Goal: Information Seeking & Learning: Compare options

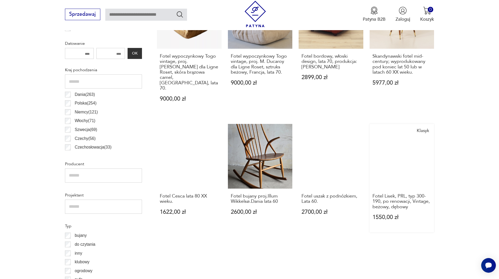
scroll to position [305, 0]
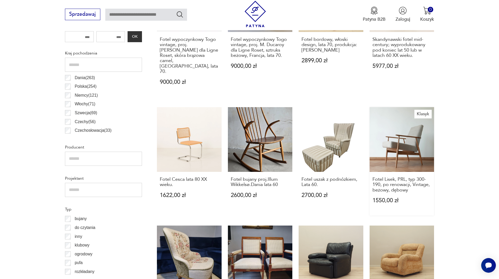
click at [401, 133] on link "Klasyk Fotel Lisek, PRL, typ 300-190, po renowacji, Vintage, beżowy, dębowy 155…" at bounding box center [402, 161] width 65 height 108
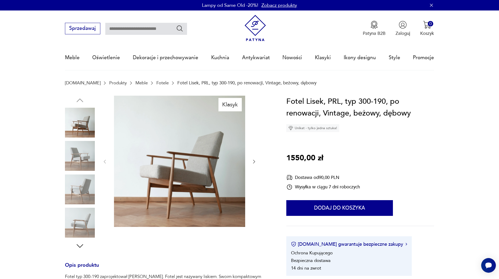
click at [77, 156] on img at bounding box center [80, 156] width 30 height 30
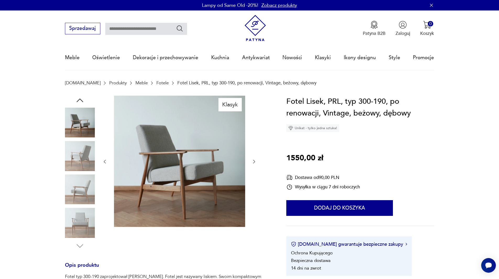
click at [74, 188] on img at bounding box center [80, 189] width 30 height 30
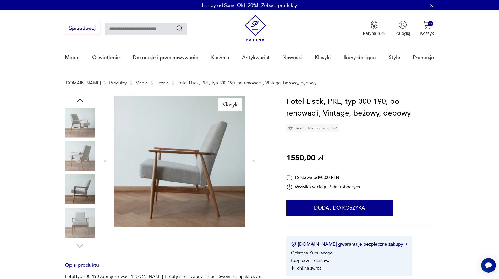
click at [81, 221] on img at bounding box center [80, 223] width 30 height 30
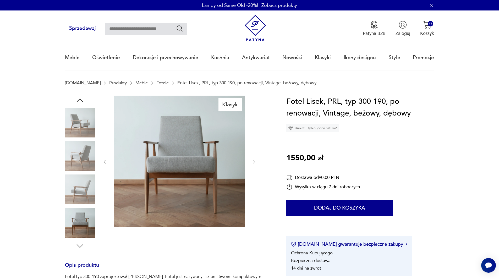
click at [76, 228] on img at bounding box center [80, 223] width 30 height 30
click at [89, 183] on img at bounding box center [80, 189] width 30 height 30
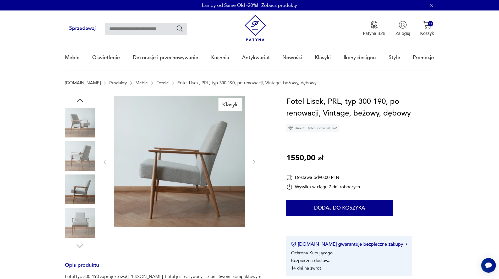
click at [88, 159] on img at bounding box center [80, 156] width 30 height 30
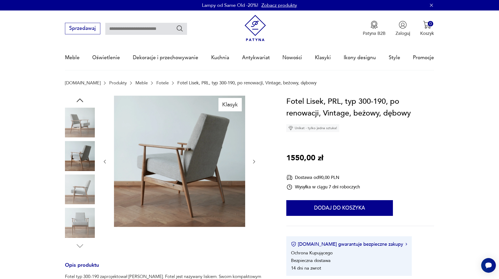
click at [76, 124] on img at bounding box center [80, 123] width 30 height 30
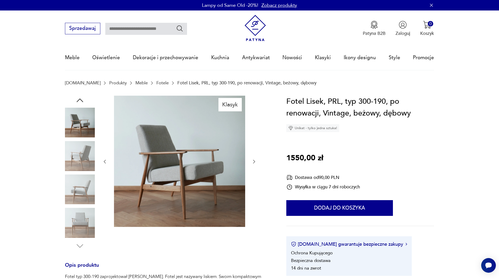
click at [156, 83] on link "Fotele" at bounding box center [162, 82] width 12 height 5
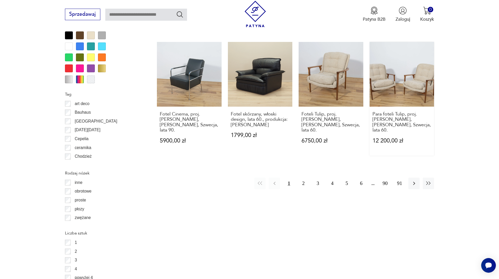
scroll to position [620, 0]
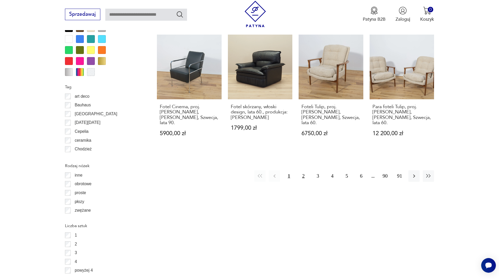
click at [303, 170] on button "2" at bounding box center [303, 175] width 11 height 11
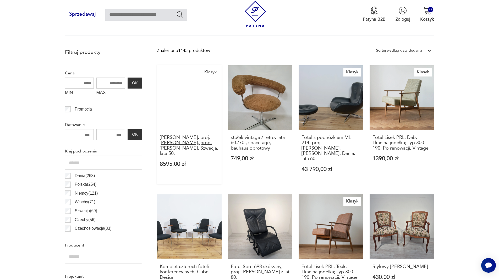
scroll to position [253, 0]
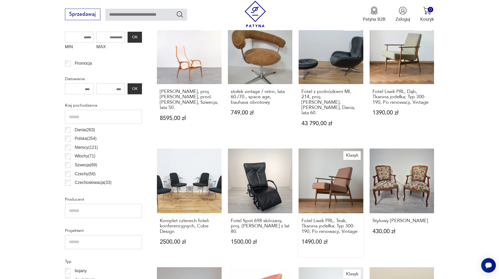
click at [336, 178] on link "Klasyk Fotel Lisek PRL, Teak, Tkanina jodełka; Typ 300-190, Po renowacji, Vinta…" at bounding box center [331, 203] width 65 height 108
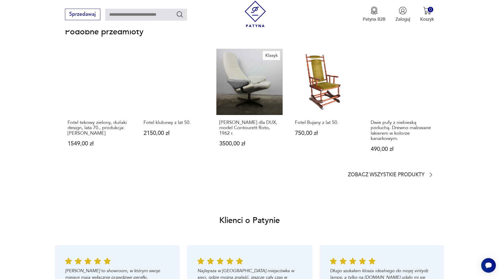
scroll to position [472, 0]
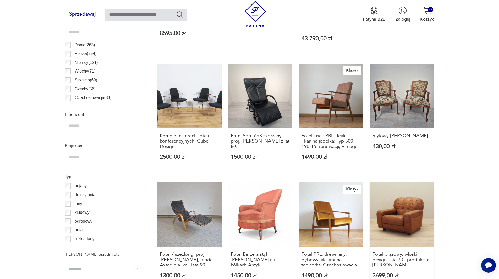
scroll to position [410, 0]
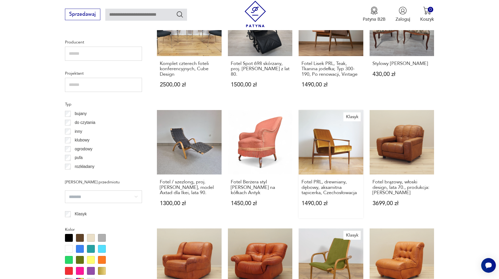
click at [322, 141] on link "Klasyk Fotel PRL, drewniany, dębowy, aksamitna tapicerka, Czechosłowacja 1490,0…" at bounding box center [331, 164] width 65 height 108
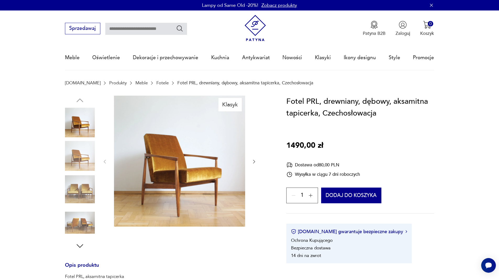
click at [88, 154] on img at bounding box center [80, 156] width 30 height 30
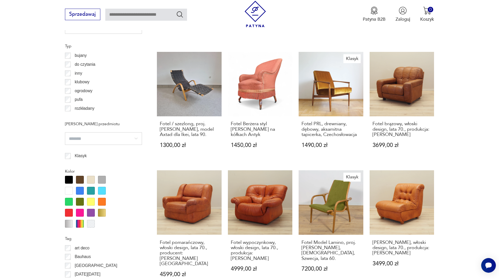
scroll to position [599, 0]
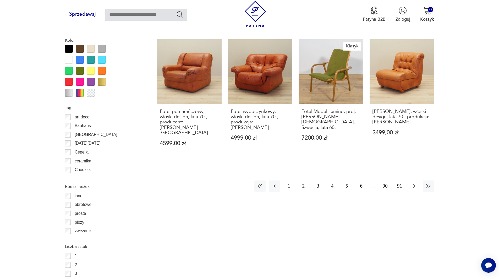
click at [411, 183] on icon "button" at bounding box center [414, 186] width 6 height 6
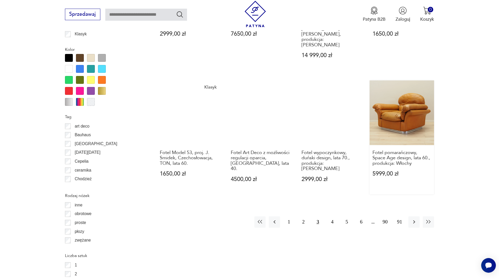
scroll to position [594, 0]
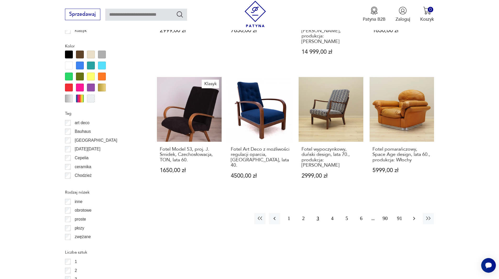
click at [413, 215] on icon "button" at bounding box center [414, 218] width 6 height 6
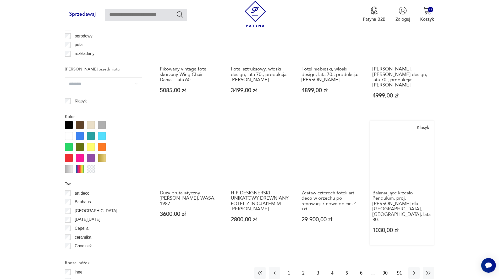
scroll to position [567, 0]
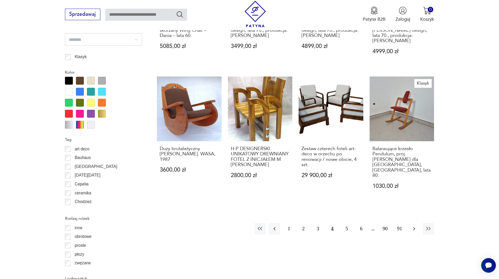
click at [416, 223] on button "button" at bounding box center [413, 228] width 11 height 11
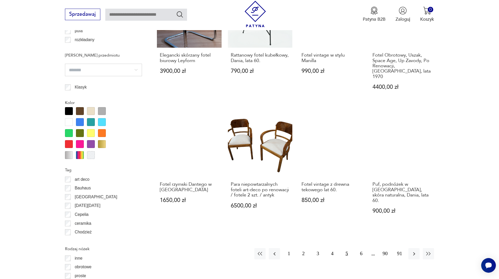
scroll to position [594, 0]
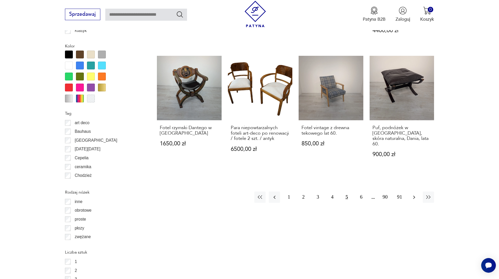
click at [413, 194] on icon "button" at bounding box center [414, 197] width 6 height 6
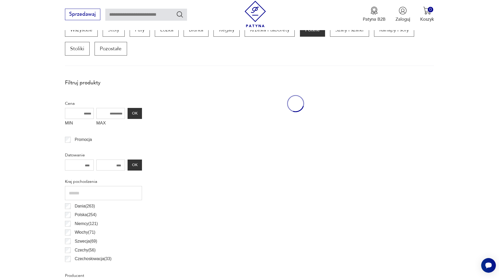
scroll to position [174, 0]
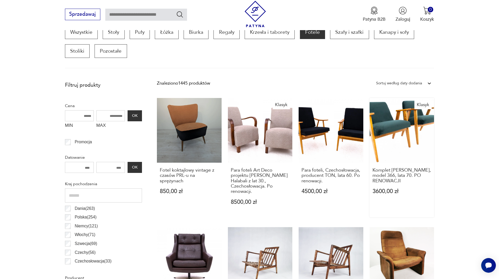
click at [394, 126] on link "Klasyk Komplet [PERSON_NAME], model 366, lata 70. PO RENOWACJI 3600,00 zł" at bounding box center [402, 157] width 65 height 119
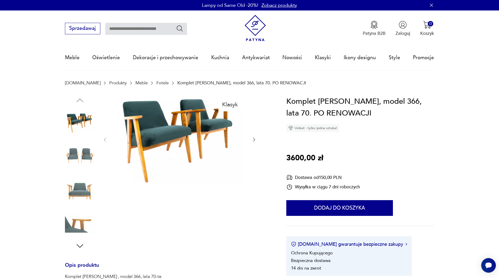
click at [175, 126] on img at bounding box center [179, 139] width 131 height 87
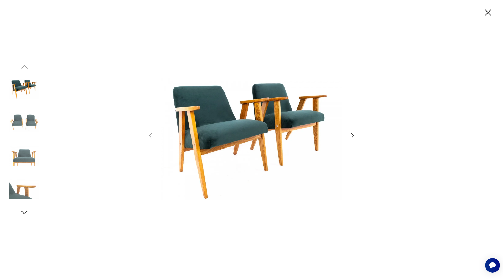
click at [13, 161] on img at bounding box center [24, 156] width 30 height 30
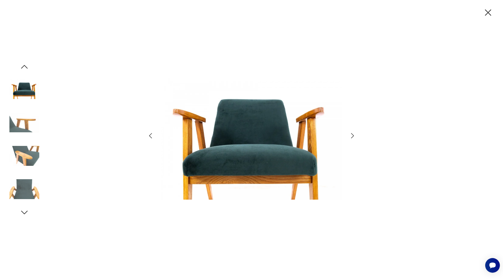
drag, startPoint x: 1, startPoint y: 184, endPoint x: 20, endPoint y: 184, distance: 19.1
click at [4, 184] on div at bounding box center [251, 139] width 503 height 279
click at [23, 185] on img at bounding box center [24, 189] width 30 height 30
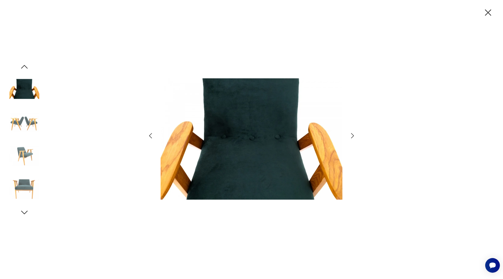
click at [26, 92] on img at bounding box center [24, 89] width 30 height 30
click at [20, 122] on img at bounding box center [24, 122] width 30 height 30
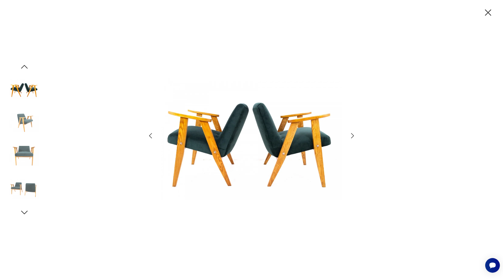
click at [487, 14] on icon "button" at bounding box center [488, 12] width 11 height 11
